Goal: Transaction & Acquisition: Obtain resource

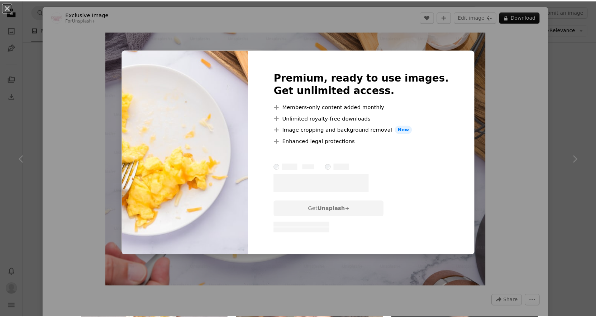
scroll to position [12590, 0]
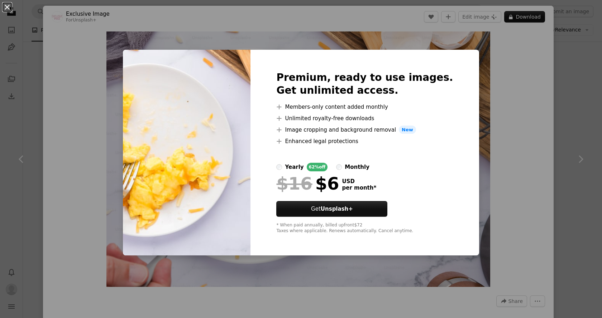
click at [11, 10] on button "An X shape" at bounding box center [7, 7] width 9 height 9
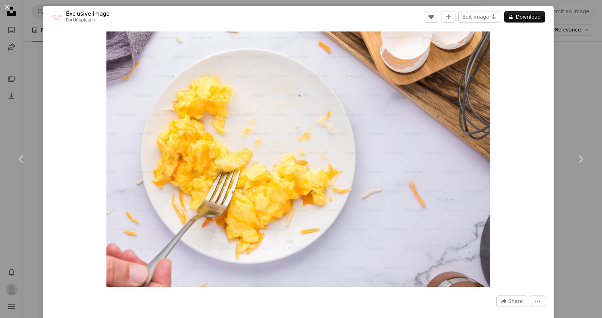
click at [13, 292] on div "An X shape Chevron left Chevron right Exclusive Image For Unsplash+ A heart A p…" at bounding box center [301, 159] width 602 height 318
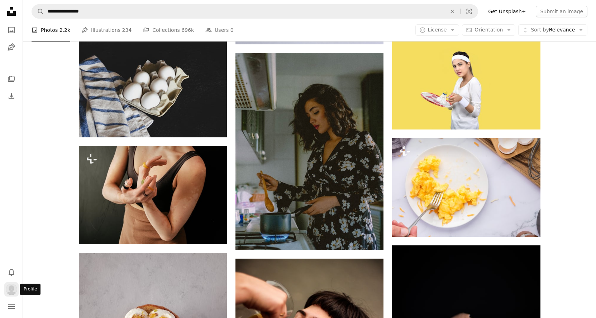
click at [13, 291] on img "Profile" at bounding box center [11, 289] width 11 height 11
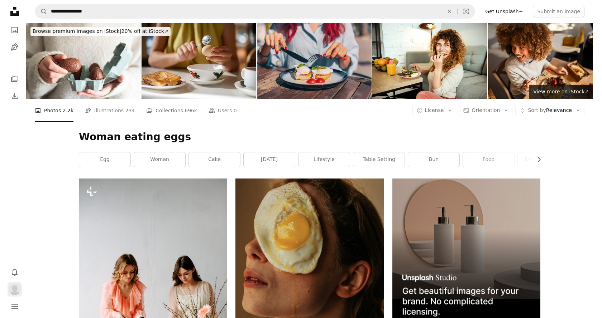
scroll to position [12590, 0]
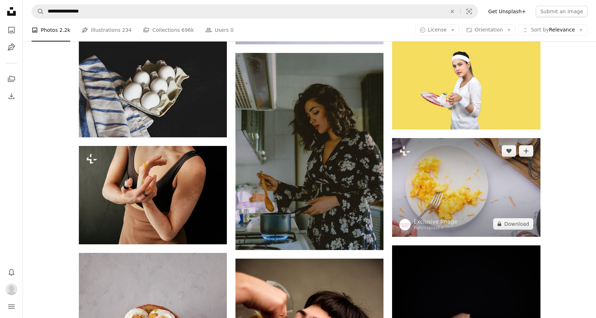
click at [474, 168] on img at bounding box center [466, 187] width 148 height 99
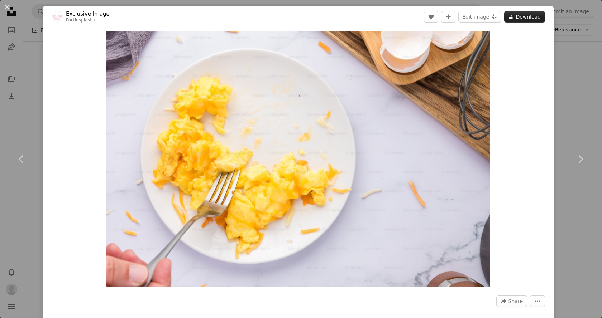
click at [520, 18] on button "A lock Download" at bounding box center [524, 16] width 41 height 11
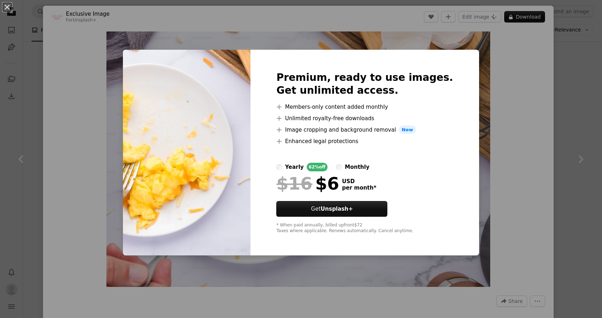
click at [36, 59] on div "An X shape Premium, ready to use images. Get unlimited access. A plus sign Memb…" at bounding box center [301, 159] width 602 height 318
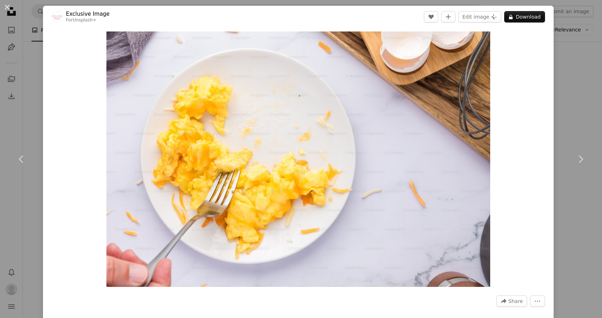
drag, startPoint x: 586, startPoint y: 274, endPoint x: 572, endPoint y: 263, distance: 17.8
click at [586, 274] on div "An X shape Chevron left Chevron right Exclusive Image For Unsplash+ A heart A p…" at bounding box center [301, 159] width 602 height 318
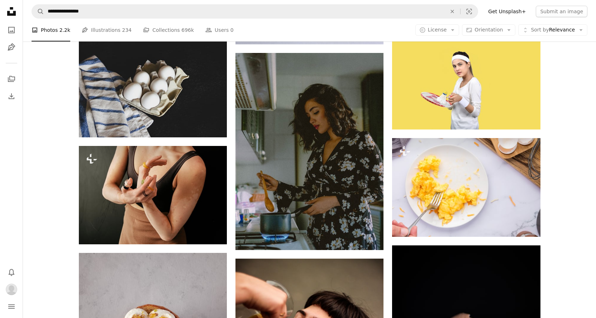
scroll to position [20042, 0]
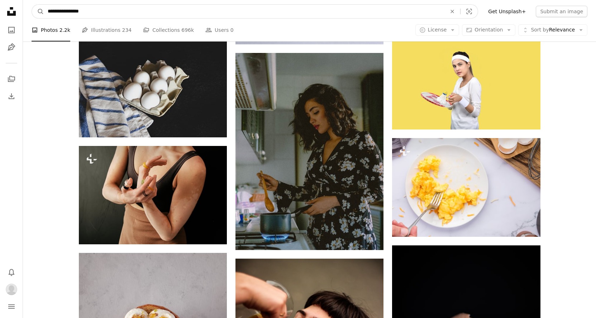
drag, startPoint x: 95, startPoint y: 15, endPoint x: 31, endPoint y: 14, distance: 64.1
click at [32, 14] on nav "**********" at bounding box center [309, 11] width 573 height 23
type input "**********"
click at [32, 5] on button "A magnifying glass" at bounding box center [38, 12] width 12 height 14
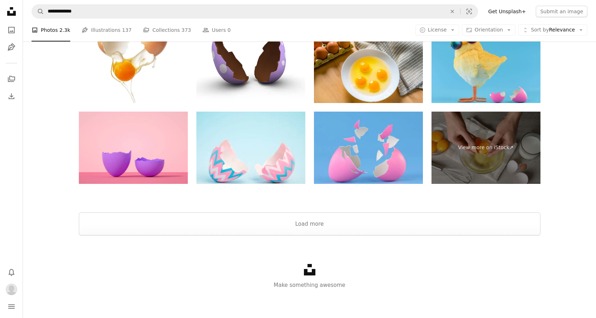
click at [372, 218] on button "Load more" at bounding box center [309, 224] width 461 height 23
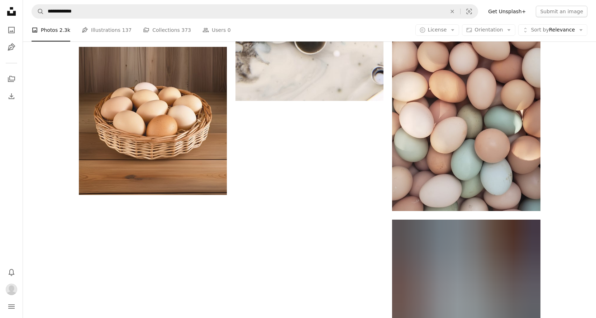
scroll to position [9495, 0]
